Goal: Task Accomplishment & Management: Use online tool/utility

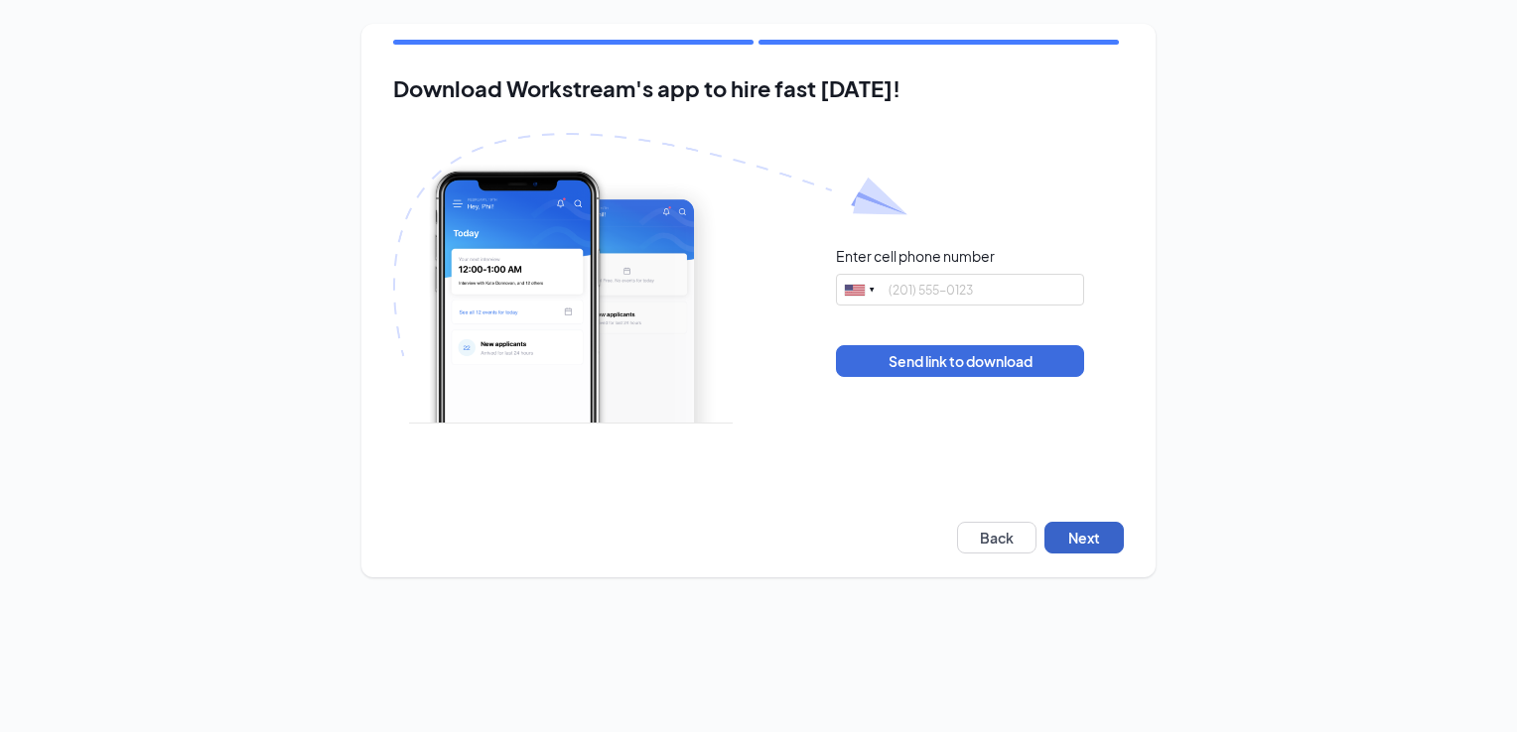
click at [1063, 541] on button "Next" at bounding box center [1083, 538] width 79 height 32
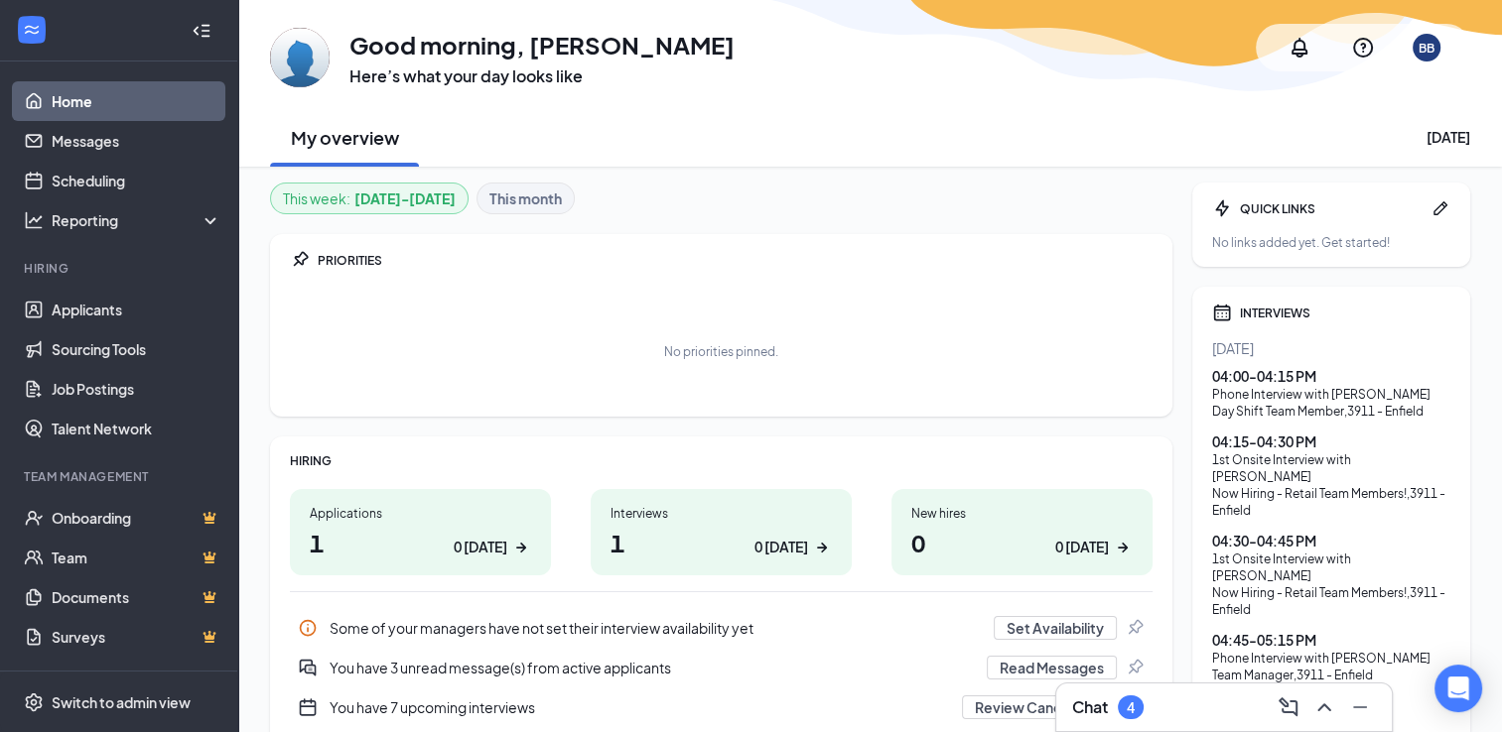
click at [1138, 711] on div "4" at bounding box center [1131, 708] width 26 height 24
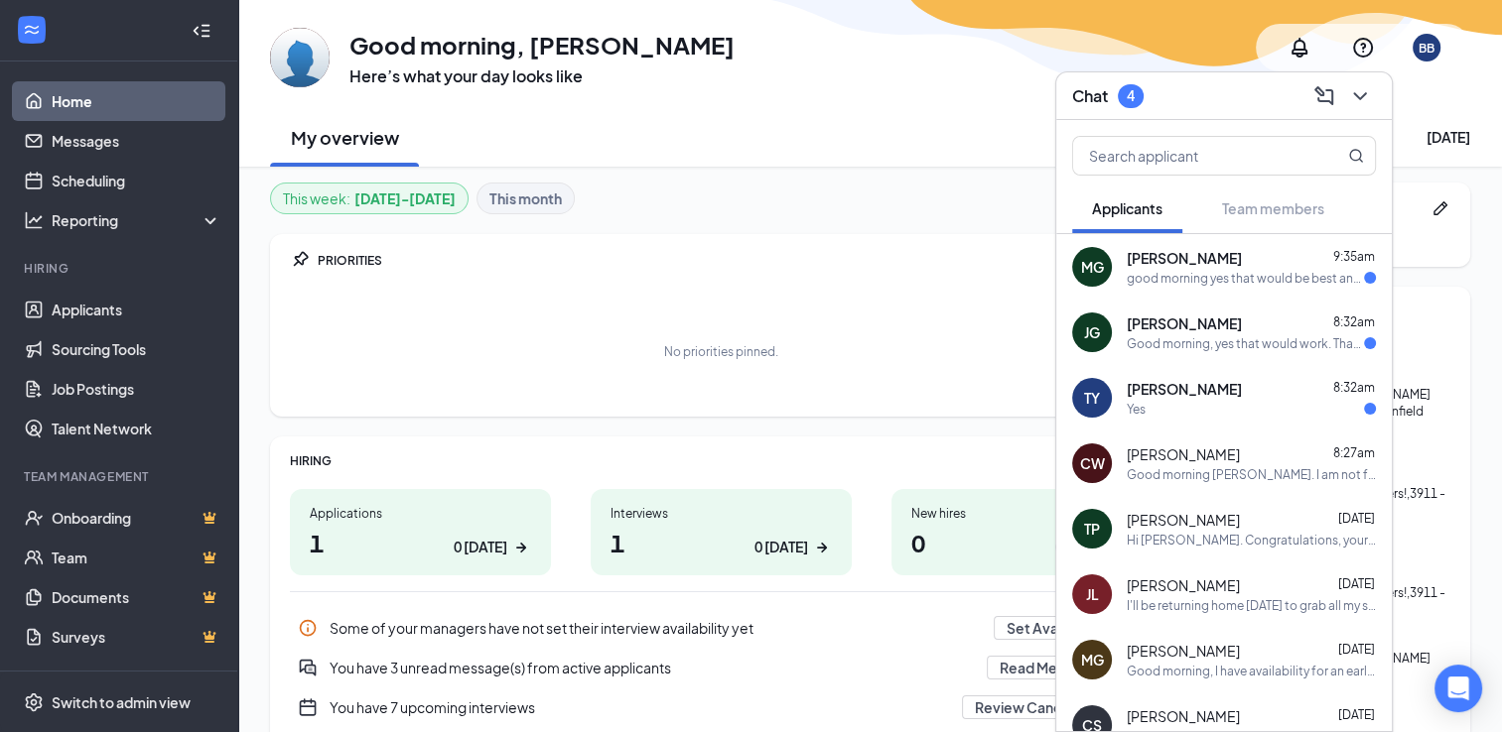
click at [1167, 284] on div "good morning yes that would be best and the phone number to use would be [PHONE…" at bounding box center [1244, 278] width 237 height 17
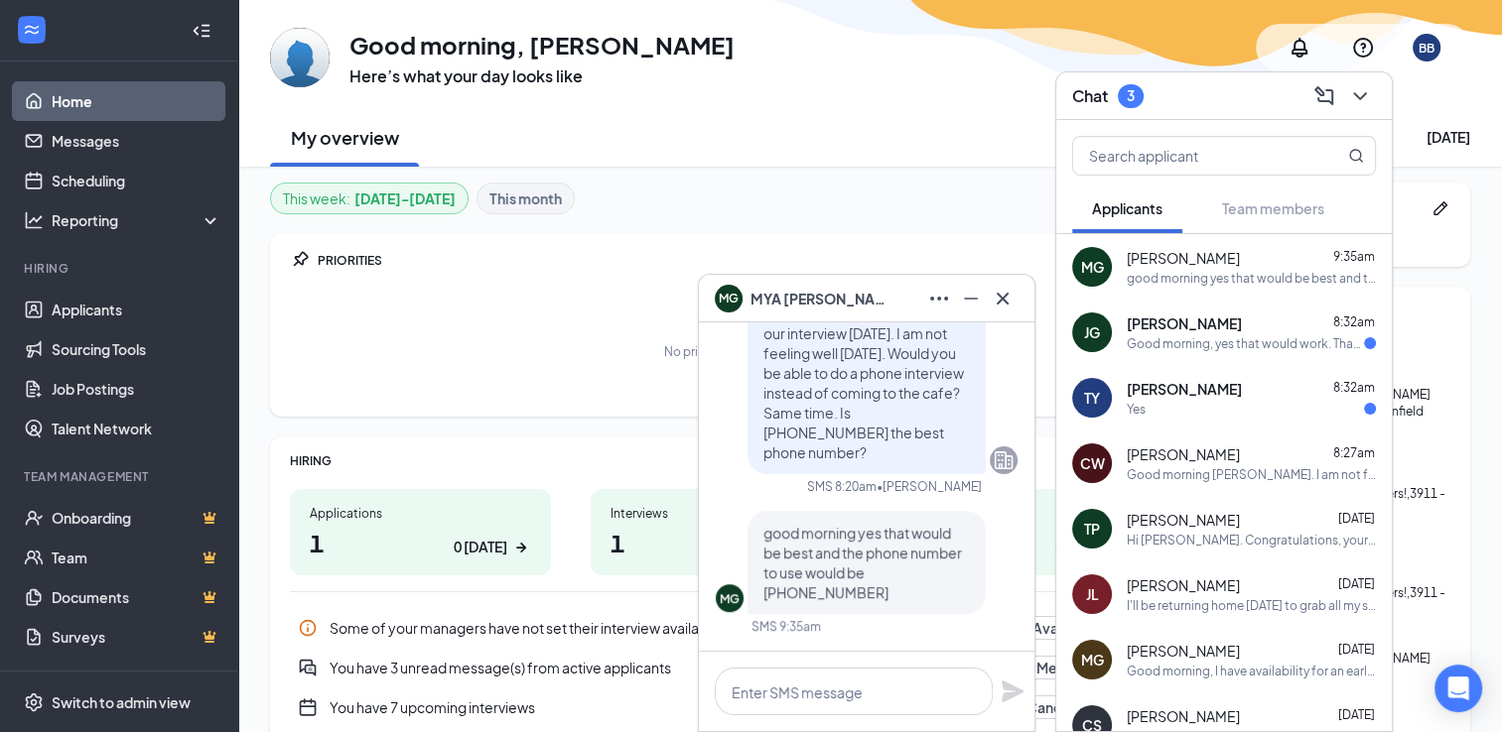
click at [1135, 343] on div "Good morning, yes that would work. That's the correct number. Thanks" at bounding box center [1244, 343] width 237 height 17
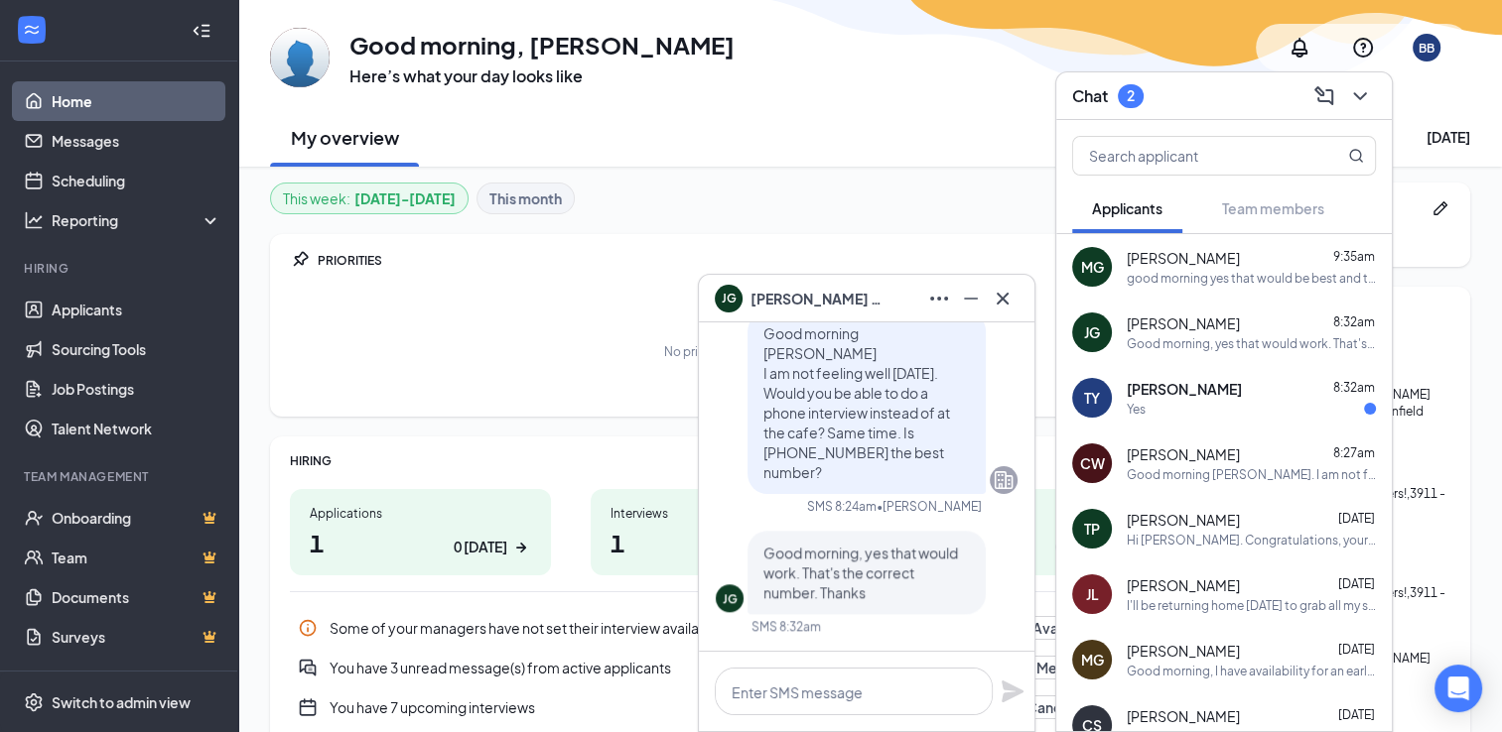
click at [1179, 407] on div "Yes" at bounding box center [1250, 409] width 249 height 17
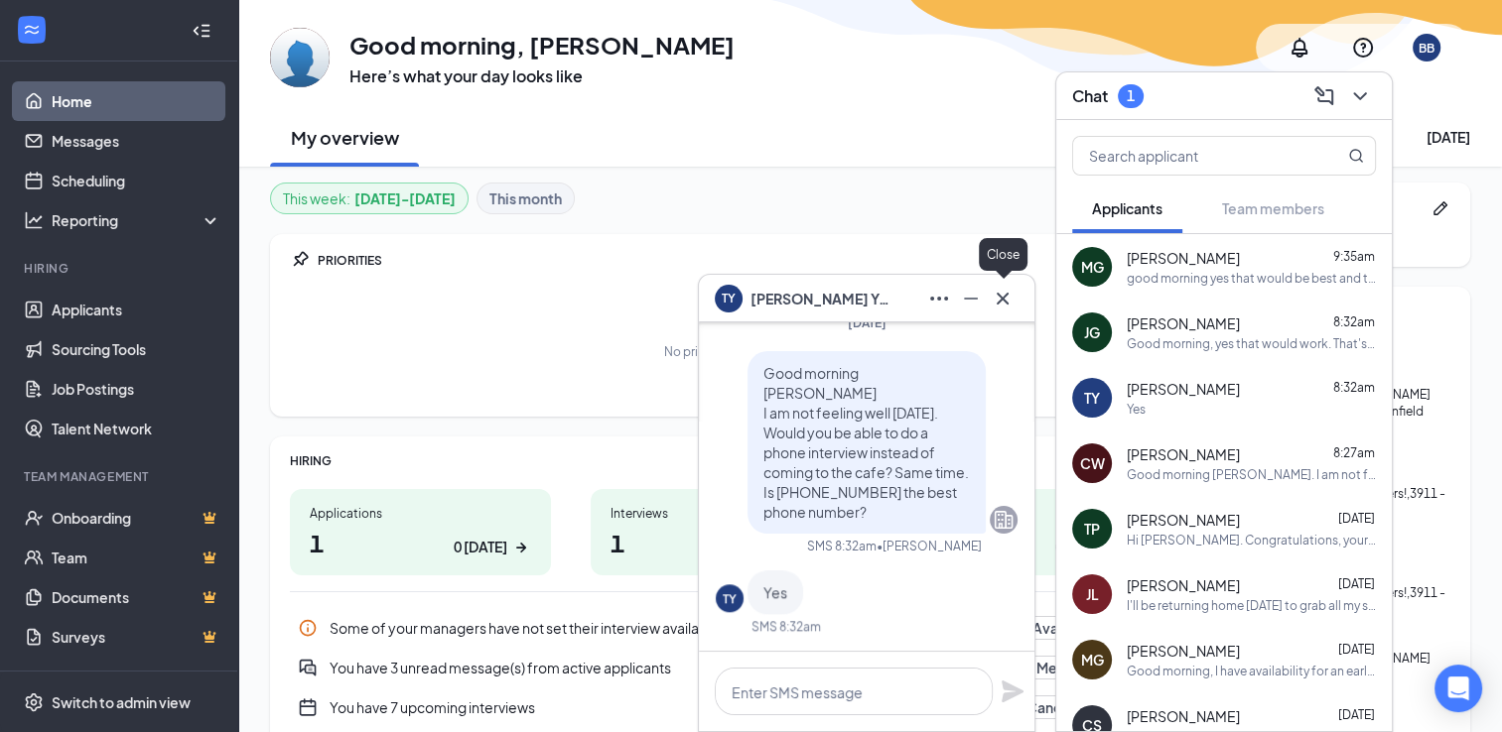
click at [1000, 298] on icon "Cross" at bounding box center [1002, 298] width 12 height 12
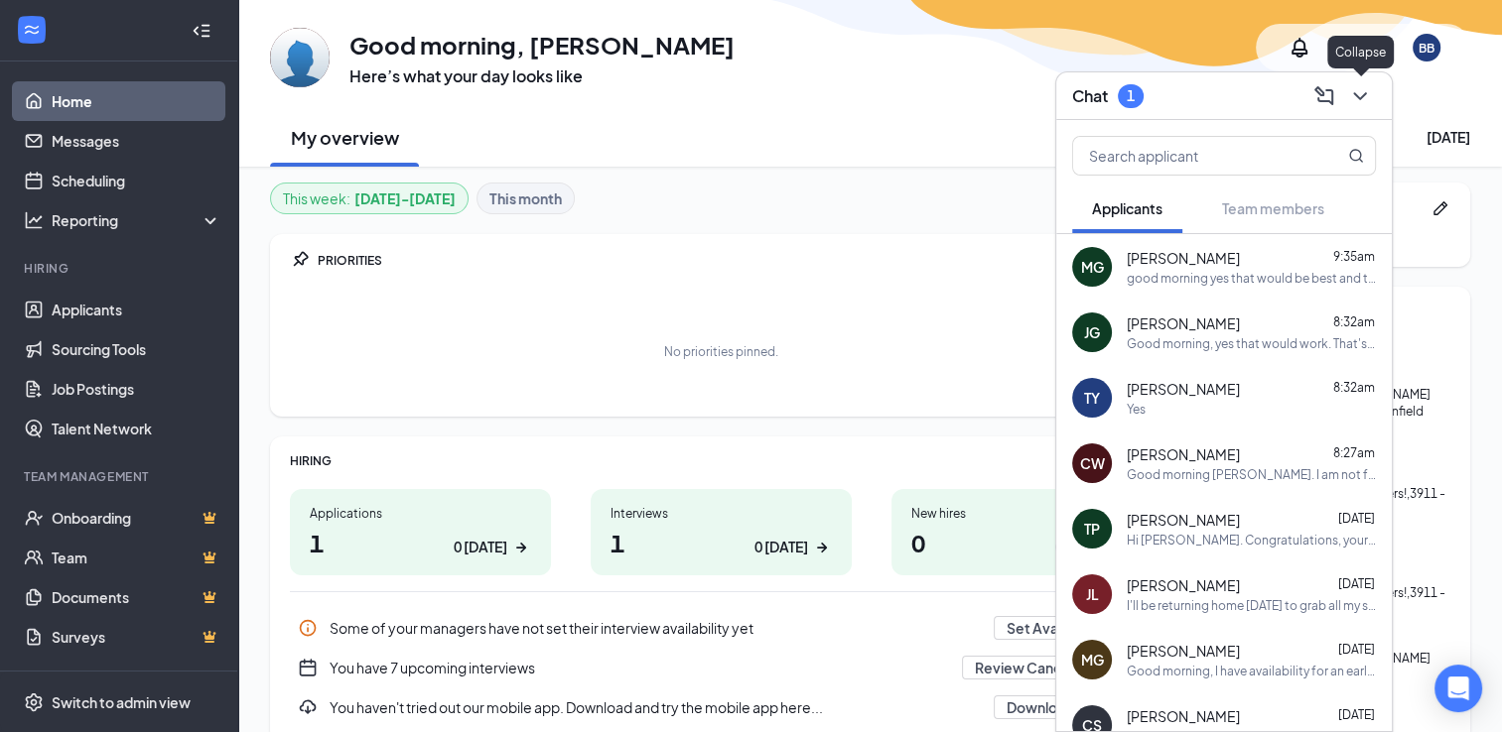
click at [1367, 97] on icon "ChevronDown" at bounding box center [1360, 96] width 24 height 24
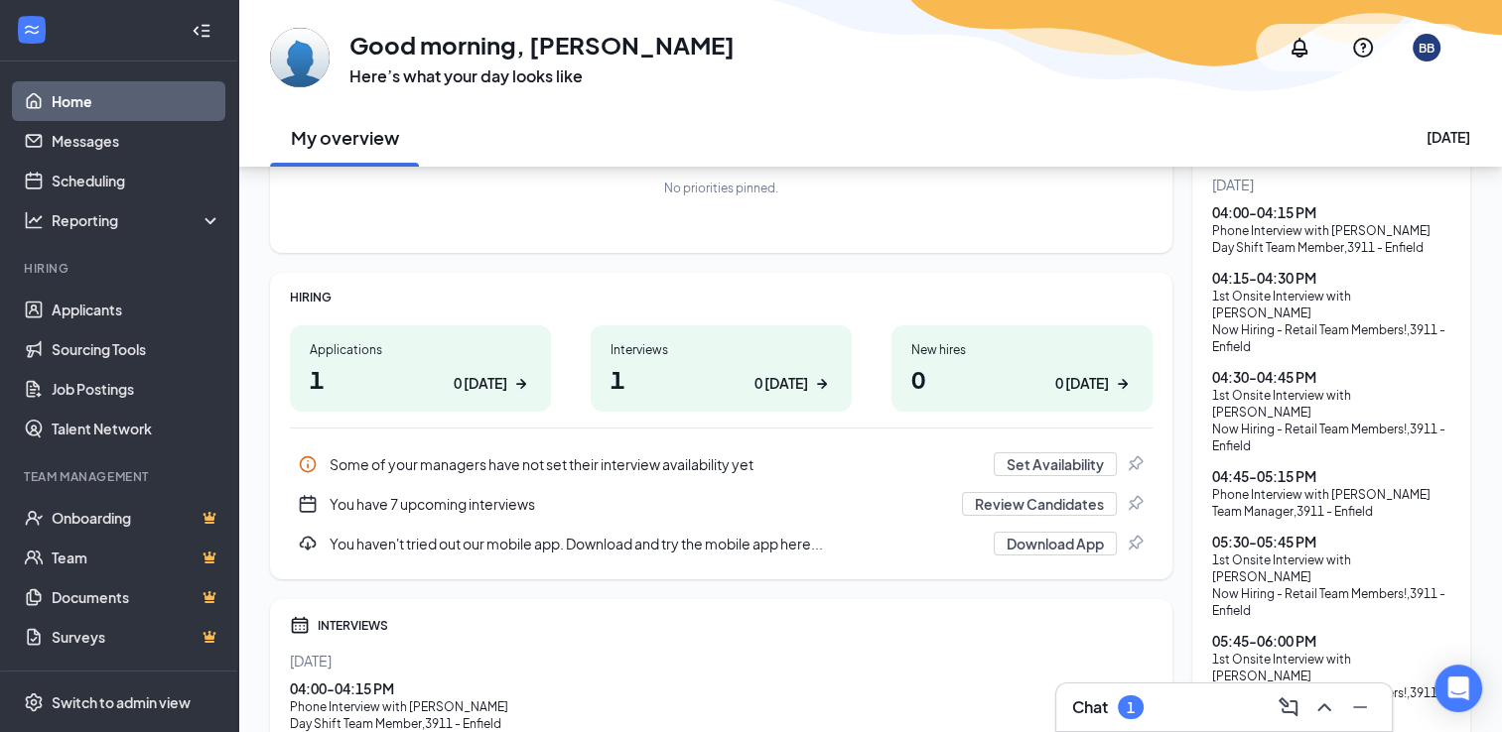
scroll to position [199, 0]
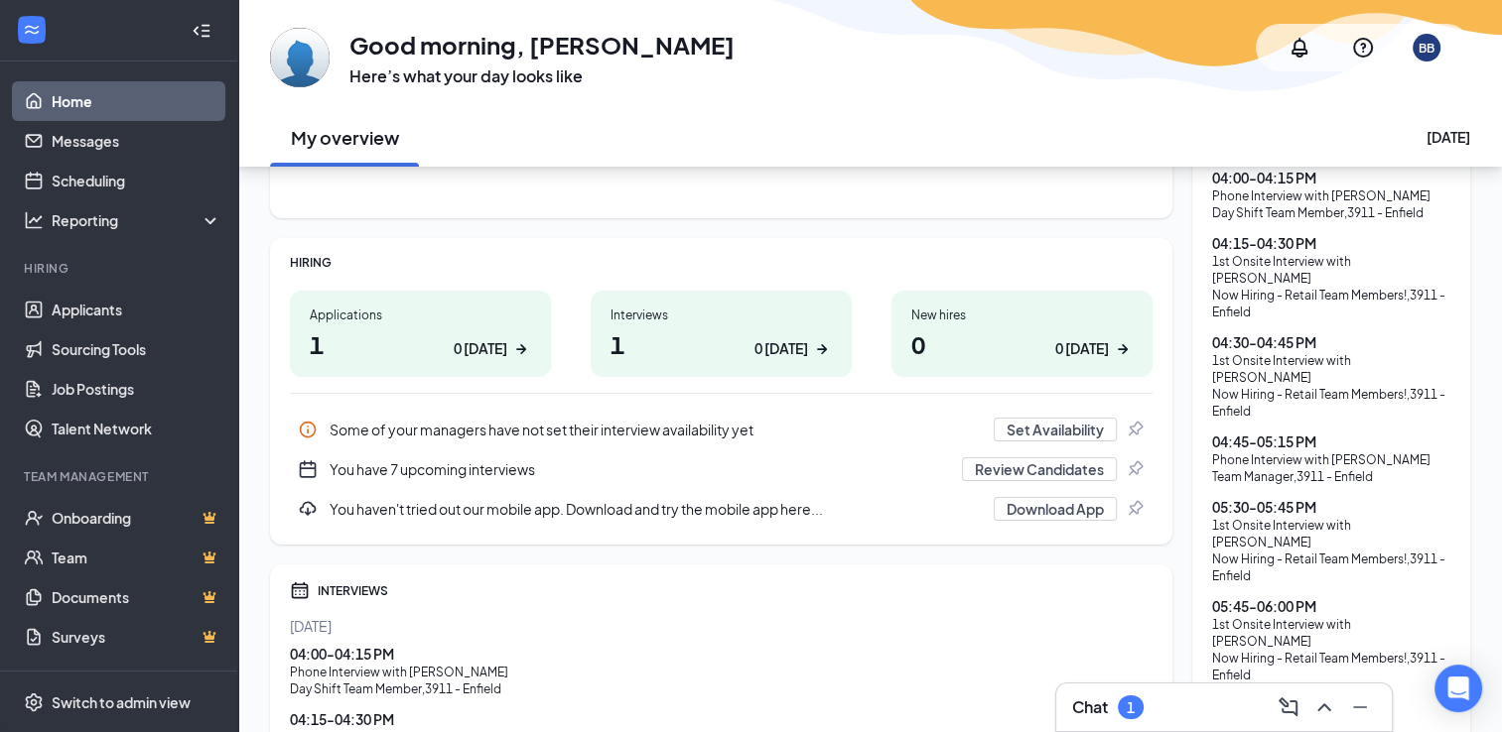
click at [731, 322] on div "Interviews" at bounding box center [720, 315] width 221 height 17
